Goal: Navigation & Orientation: Find specific page/section

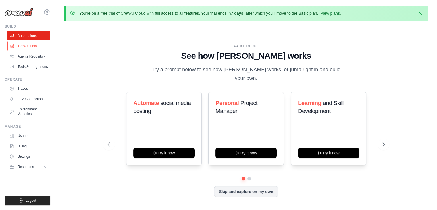
click at [40, 44] on link "Crew Studio" at bounding box center [28, 45] width 43 height 9
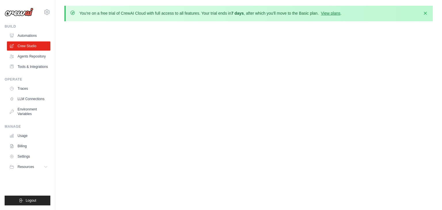
click at [31, 37] on link "Automations" at bounding box center [28, 35] width 43 height 9
